Goal: Task Accomplishment & Management: Complete application form

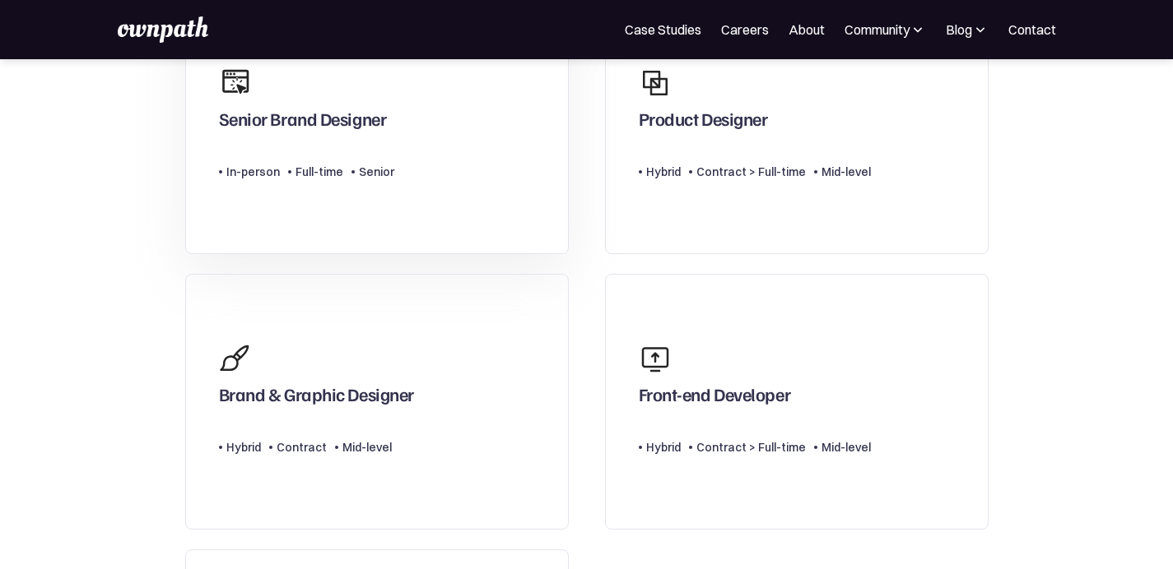
scroll to position [222, 0]
click at [856, 137] on div "Product Designer" at bounding box center [755, 98] width 232 height 79
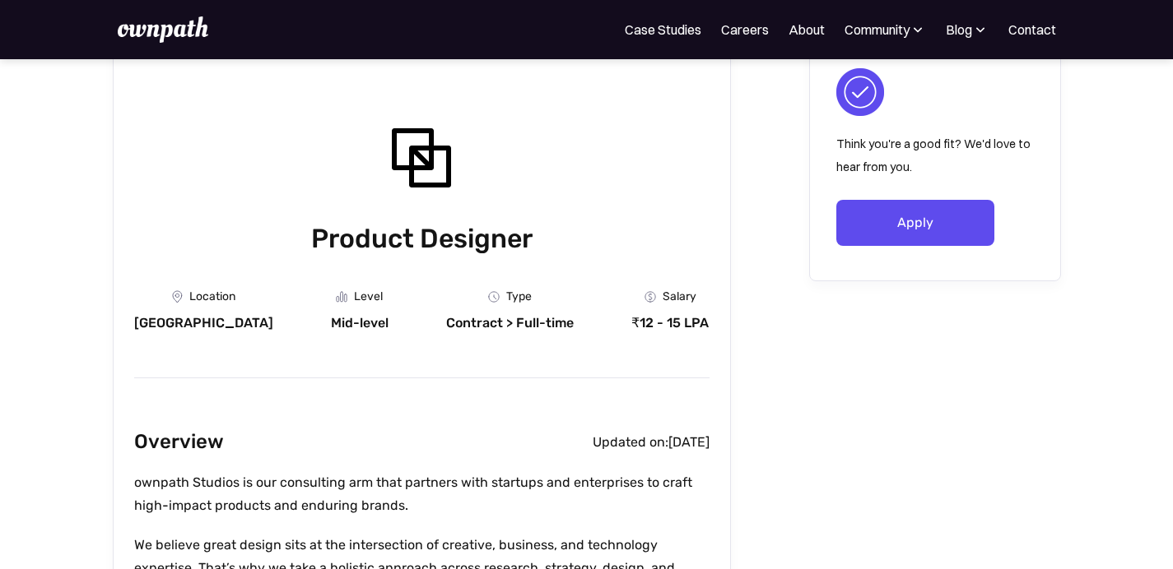
scroll to position [85, 0]
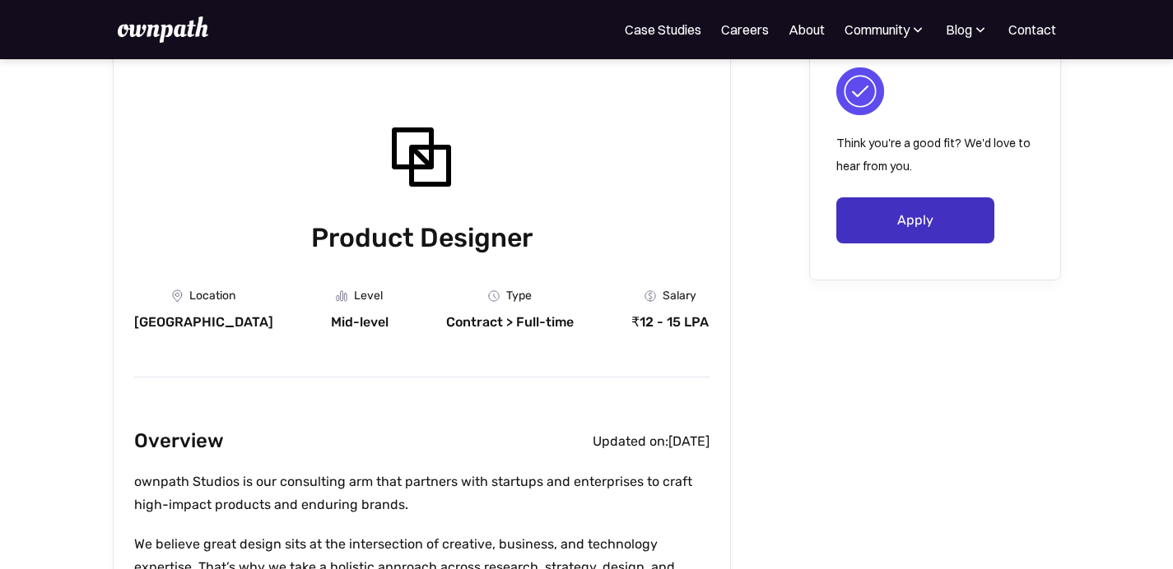
click at [875, 228] on link "Apply" at bounding box center [915, 220] width 158 height 46
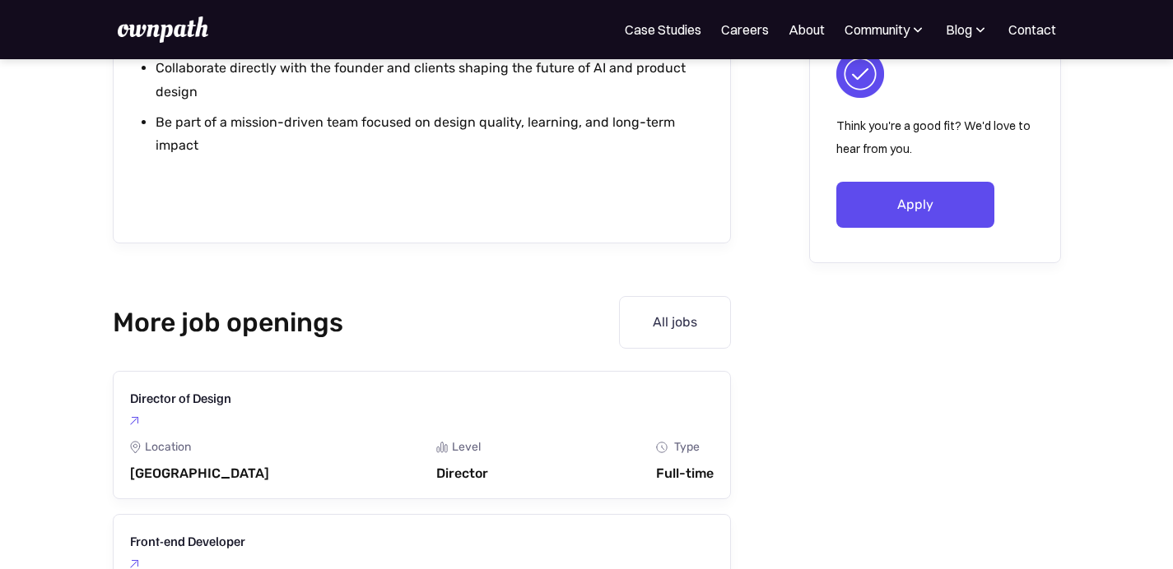
scroll to position [2131, 0]
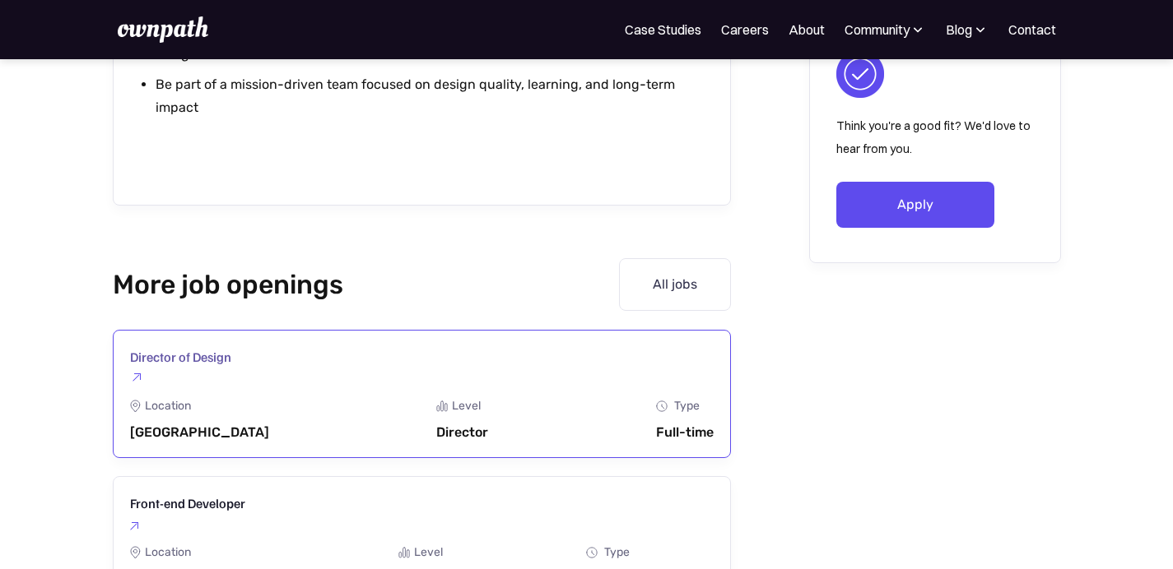
click at [513, 392] on link "Director of Design Design Collective Location [GEOGRAPHIC_DATA] Level Director …" at bounding box center [422, 394] width 618 height 128
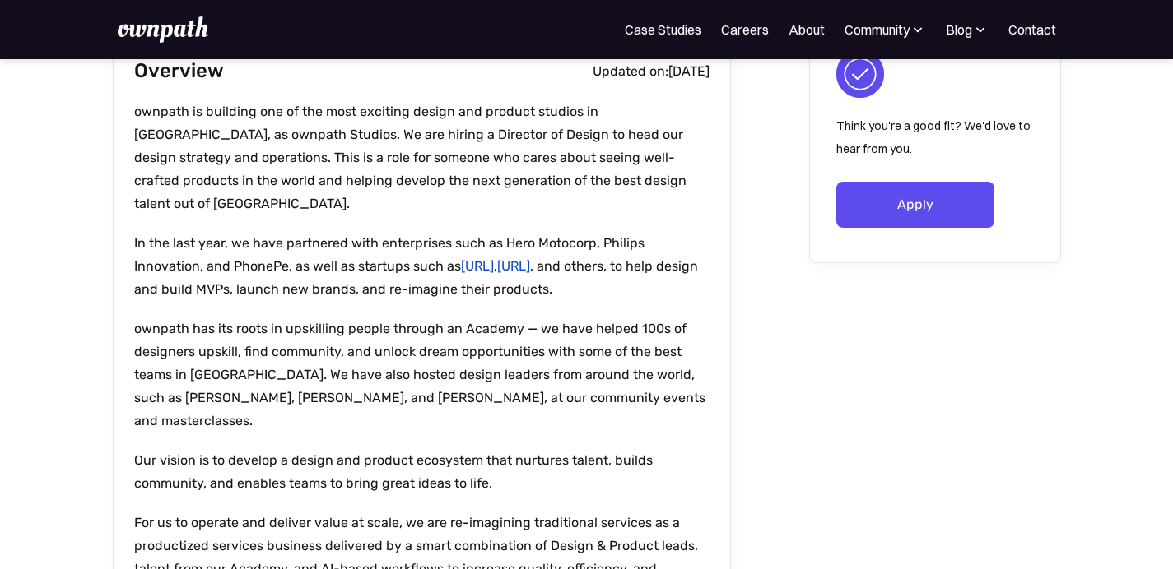
scroll to position [458, 0]
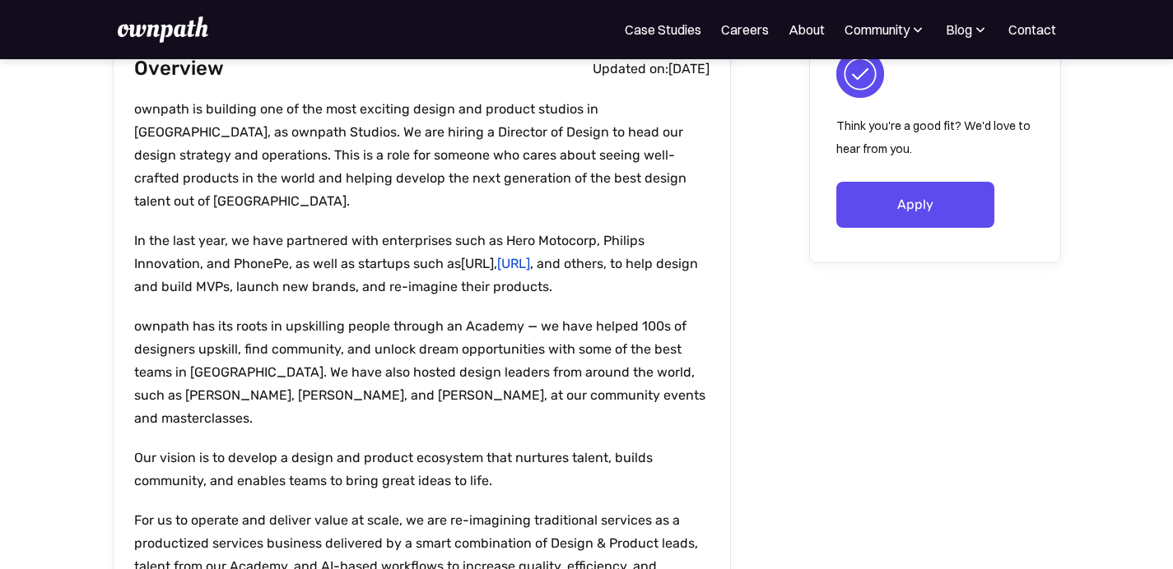
click at [494, 256] on link "realfast.ai" at bounding box center [477, 264] width 33 height 16
